Goal: Transaction & Acquisition: Book appointment/travel/reservation

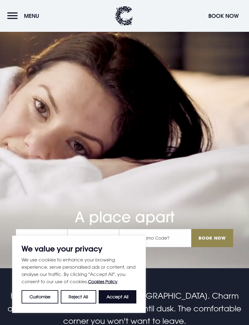
scroll to position [58, 0]
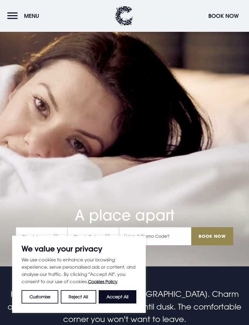
click at [124, 304] on button "Accept All" at bounding box center [117, 296] width 38 height 13
checkbox input "true"
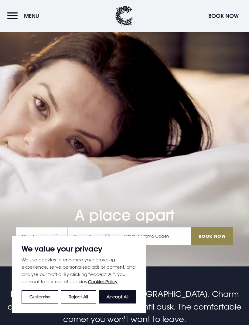
checkbox input "true"
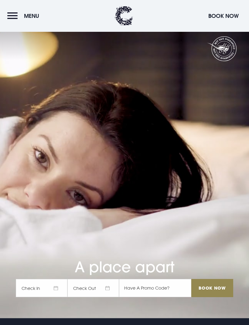
scroll to position [0, 0]
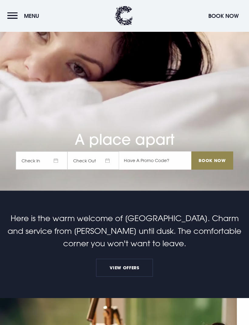
click at [140, 170] on input "text" at bounding box center [155, 161] width 72 height 18
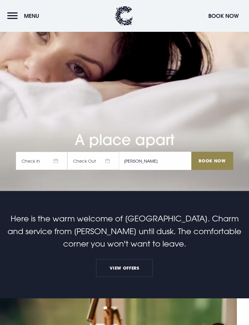
type input "Rory"
click at [48, 170] on span "Check In" at bounding box center [42, 161] width 52 height 18
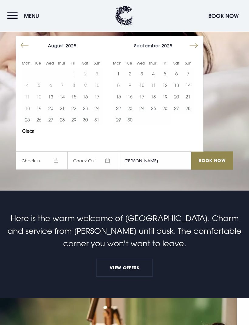
scroll to position [134, 0]
click at [195, 51] on button "Move forward to switch to the next month." at bounding box center [194, 46] width 12 height 12
click at [121, 125] on button "27" at bounding box center [118, 120] width 12 height 12
click at [132, 125] on button "28" at bounding box center [130, 120] width 12 height 12
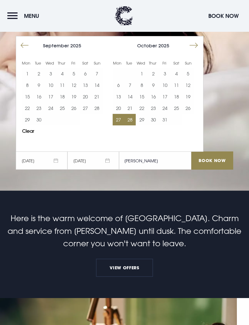
click at [215, 170] on input "Book Now" at bounding box center [212, 161] width 42 height 18
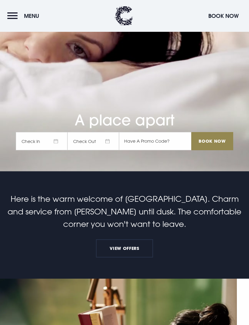
click at [40, 150] on span "Check In" at bounding box center [42, 141] width 52 height 18
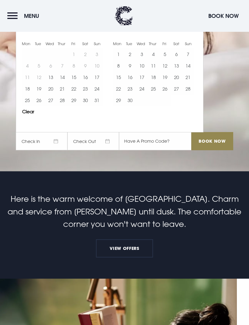
click at [191, 32] on button "Move forward to switch to the next month." at bounding box center [194, 26] width 12 height 12
click at [117, 106] on button "27" at bounding box center [118, 101] width 12 height 12
click at [127, 106] on button "28" at bounding box center [130, 101] width 12 height 12
click at [132, 150] on input "text" at bounding box center [155, 141] width 72 height 18
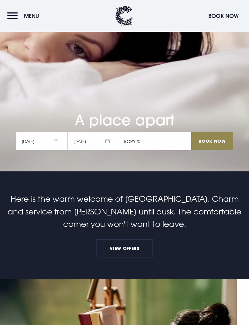
type input "RORY20"
click at [208, 150] on input "Book Now" at bounding box center [212, 141] width 42 height 18
